Goal: Task Accomplishment & Management: Use online tool/utility

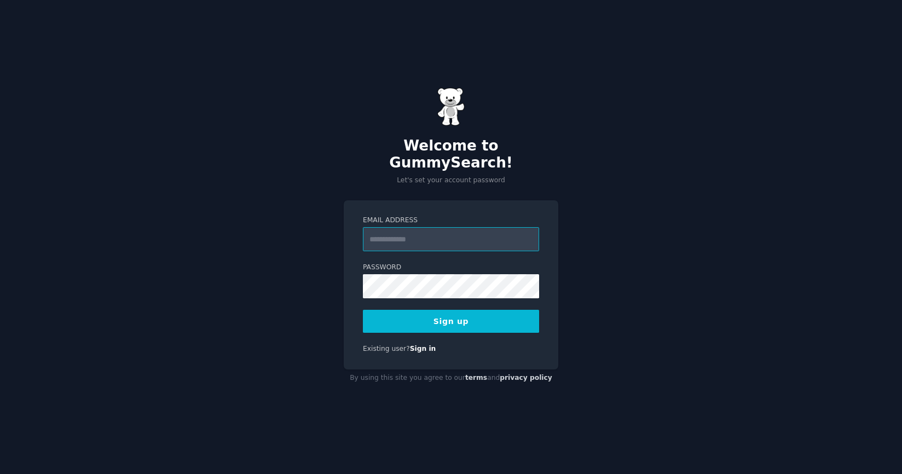
type input "**********"
click at [445, 318] on button "Sign up" at bounding box center [451, 321] width 176 height 23
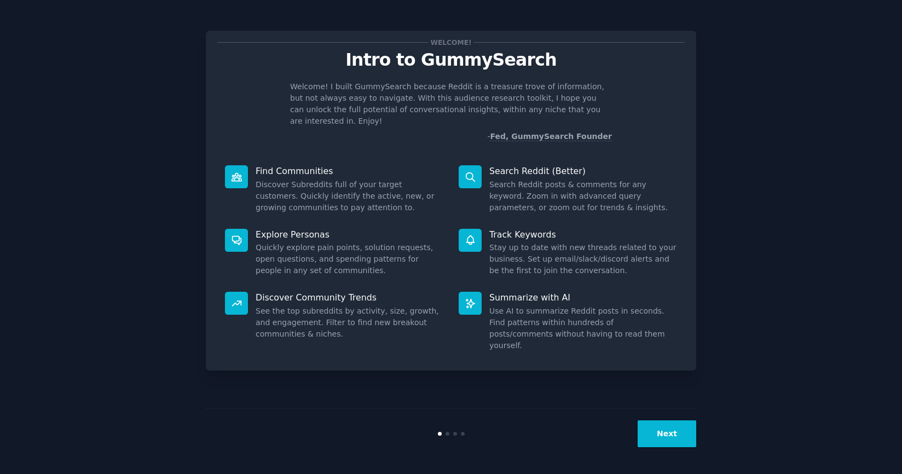
click at [663, 438] on button "Next" at bounding box center [667, 434] width 59 height 27
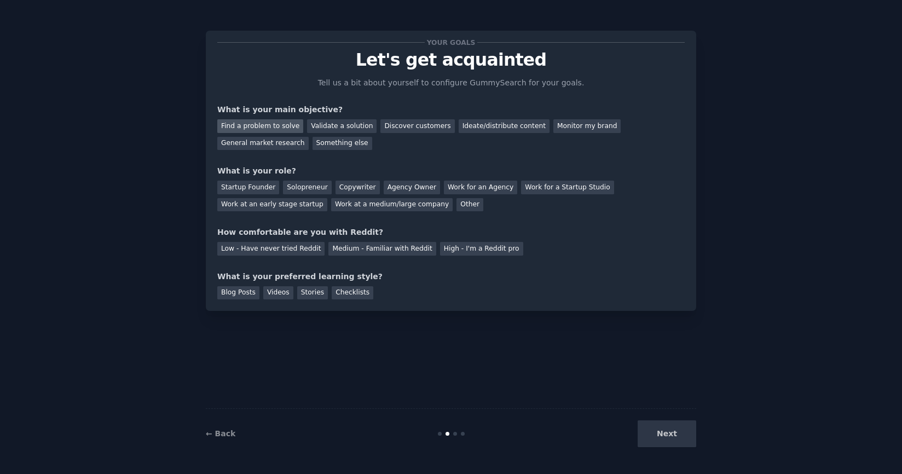
click at [294, 120] on div "Find a problem to solve" at bounding box center [260, 126] width 86 height 14
click at [341, 126] on div "Validate a solution" at bounding box center [342, 126] width 70 height 14
click at [394, 127] on div "Discover customers" at bounding box center [418, 126] width 74 height 14
click at [348, 128] on div "Validate a solution" at bounding box center [342, 126] width 70 height 14
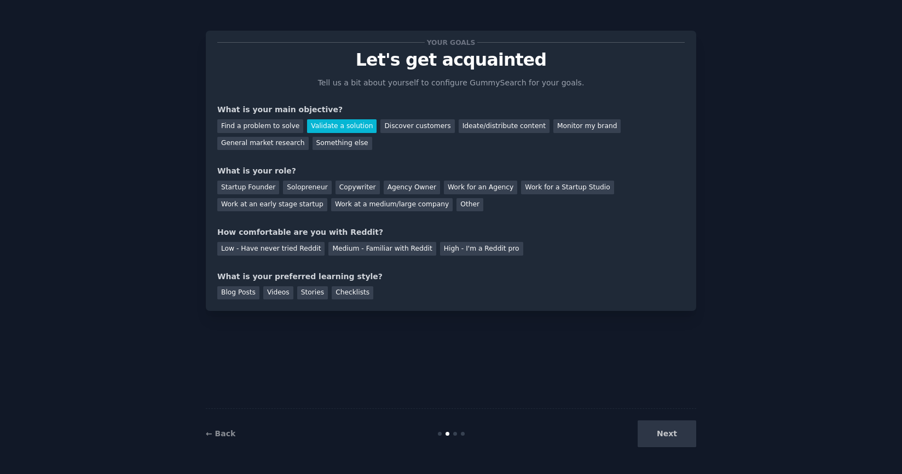
click at [390, 136] on div "Find a problem to solve Validate a solution Discover customers Ideate/distribut…" at bounding box center [451, 133] width 468 height 34
click at [401, 125] on div "Discover customers" at bounding box center [418, 126] width 74 height 14
click at [303, 189] on div "Solopreneur" at bounding box center [307, 188] width 48 height 14
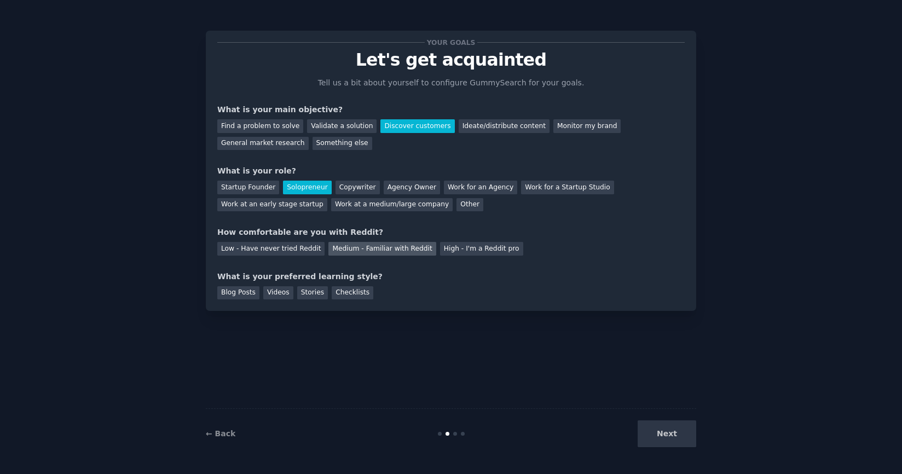
click at [361, 245] on div "Medium - Familiar with Reddit" at bounding box center [382, 249] width 107 height 14
click at [235, 292] on div "Blog Posts" at bounding box center [238, 293] width 42 height 14
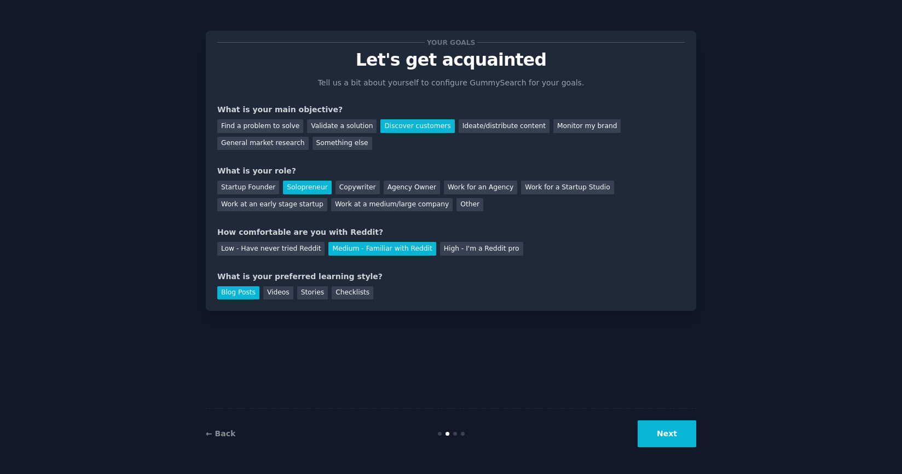
click at [650, 424] on button "Next" at bounding box center [667, 434] width 59 height 27
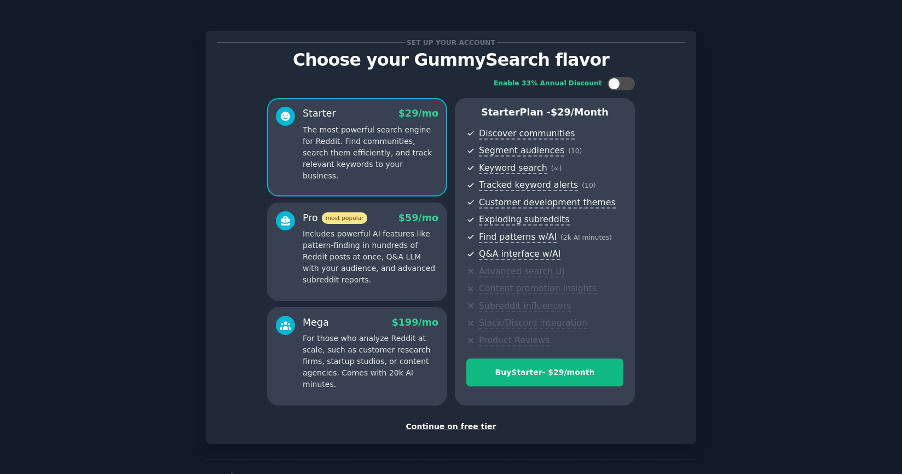
click at [444, 425] on div "Continue on free tier" at bounding box center [451, 426] width 468 height 11
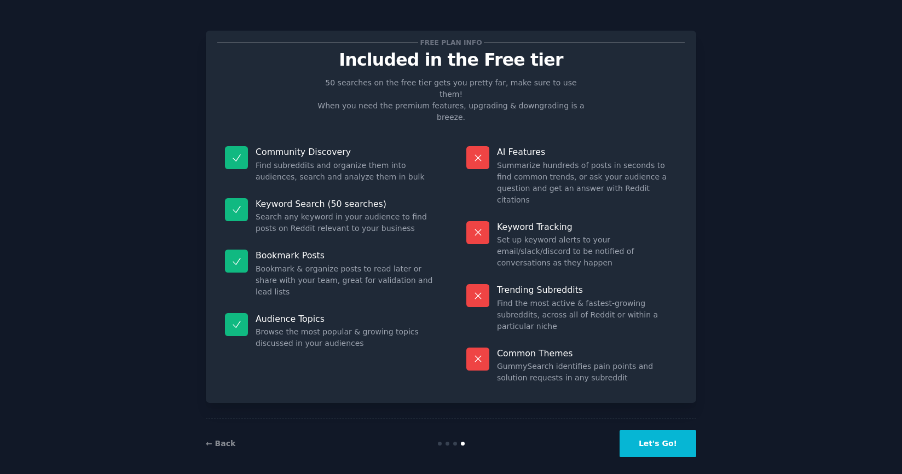
click at [670, 444] on button "Let's Go!" at bounding box center [658, 443] width 77 height 27
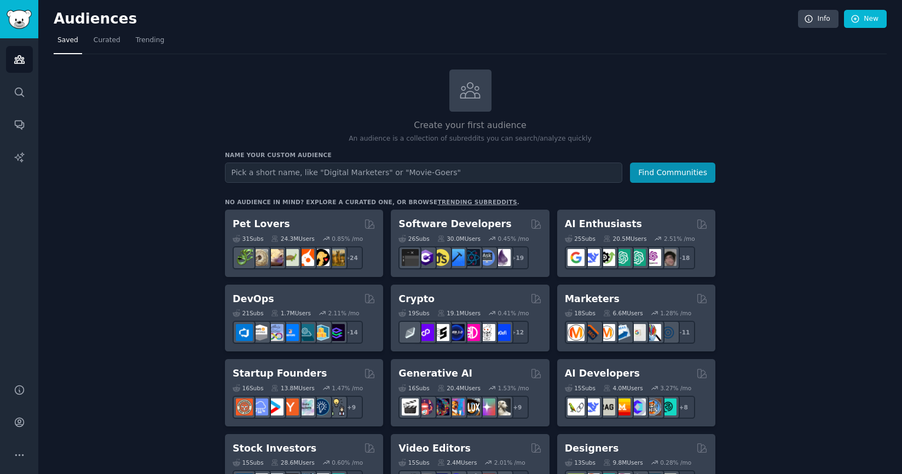
click at [425, 180] on input "text" at bounding box center [424, 173] width 398 height 20
type input "cosplayer"
click at [630, 163] on button "Find Communities" at bounding box center [672, 173] width 85 height 20
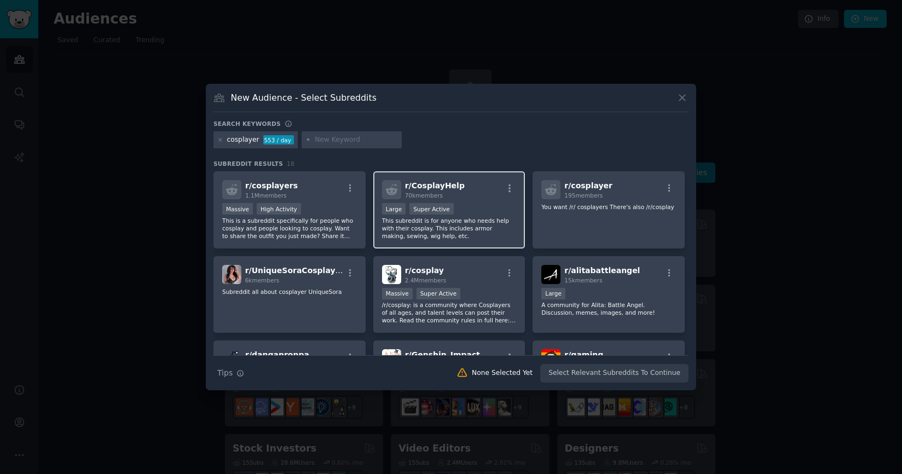
click at [463, 206] on div "10,000 - 100,000 members Large Super Active" at bounding box center [449, 210] width 135 height 14
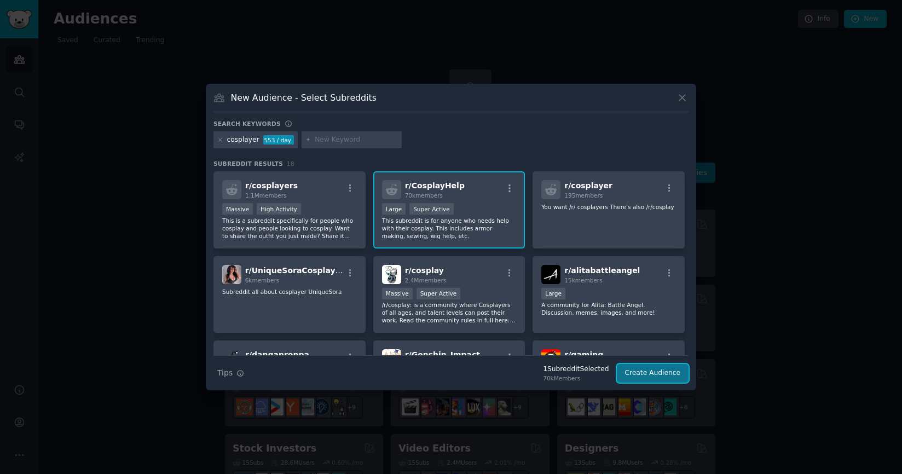
click at [654, 371] on button "Create Audience" at bounding box center [653, 373] width 72 height 19
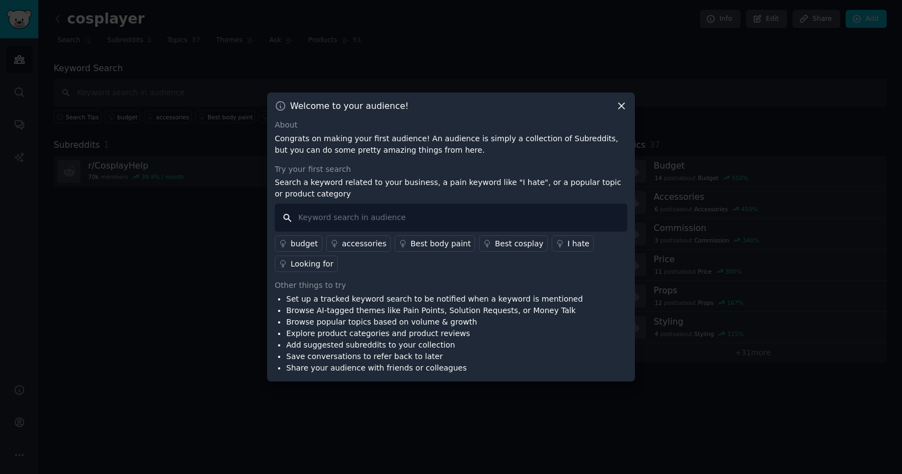
click at [427, 218] on input "text" at bounding box center [451, 218] width 353 height 28
click at [482, 214] on input "text" at bounding box center [451, 218] width 353 height 28
type input "n"
type input "i"
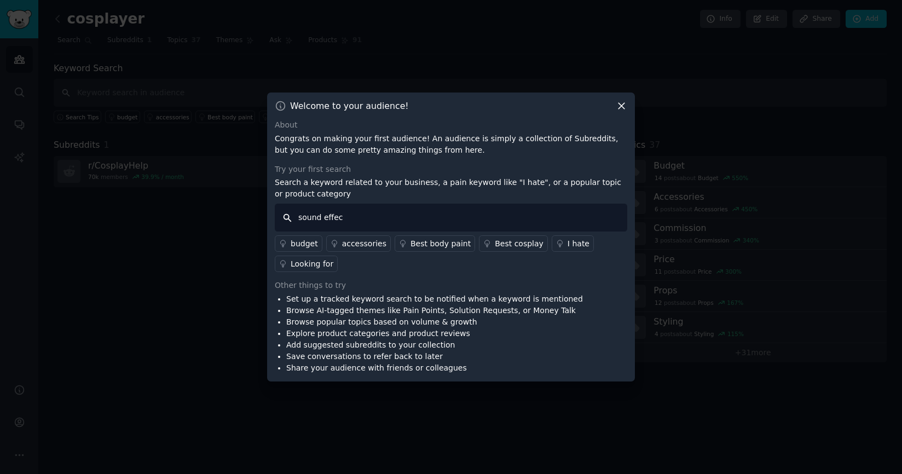
type input "sound effect"
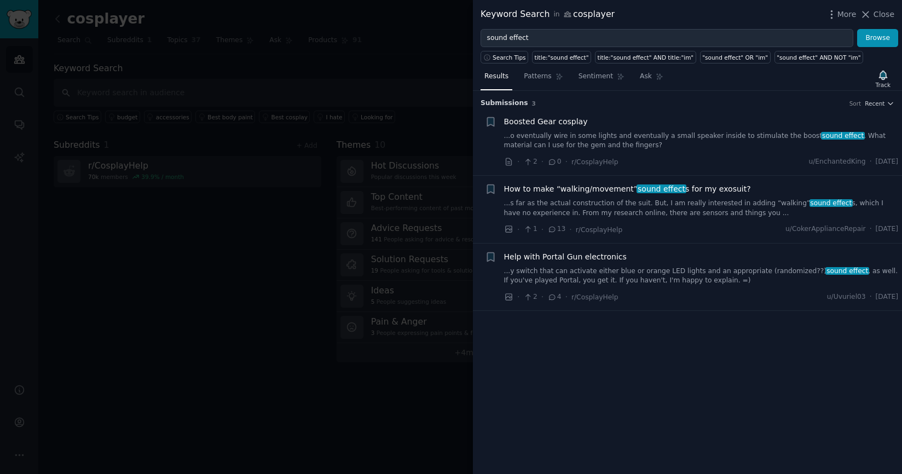
click at [655, 210] on link "...s far as the actual construction of the suit. But, I am really interested in…" at bounding box center [701, 208] width 395 height 19
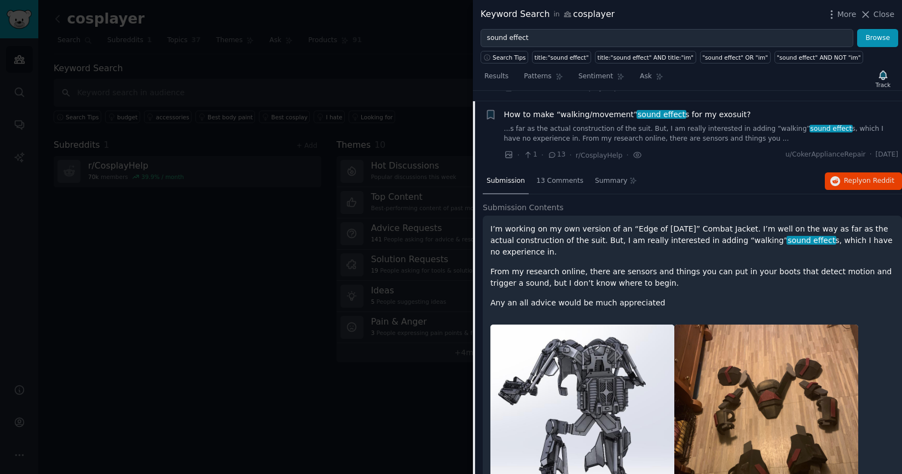
scroll to position [74, 0]
